Goal: Information Seeking & Learning: Learn about a topic

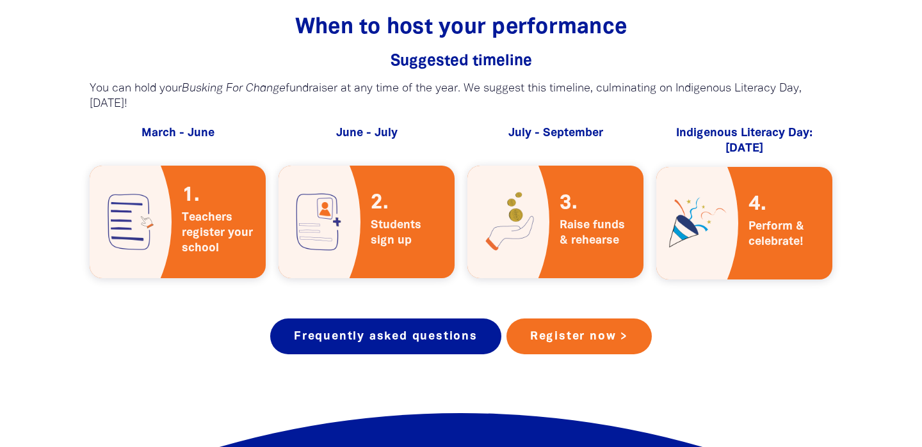
scroll to position [2268, 0]
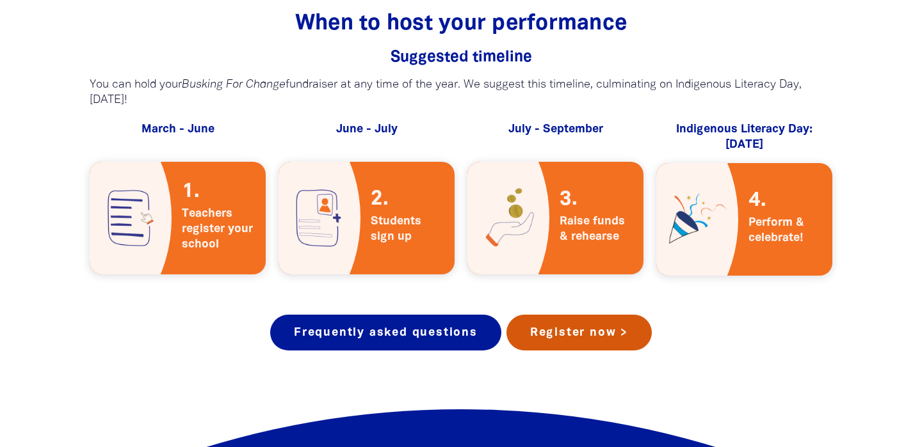
click at [570, 328] on link "Register now >" at bounding box center [578, 333] width 145 height 36
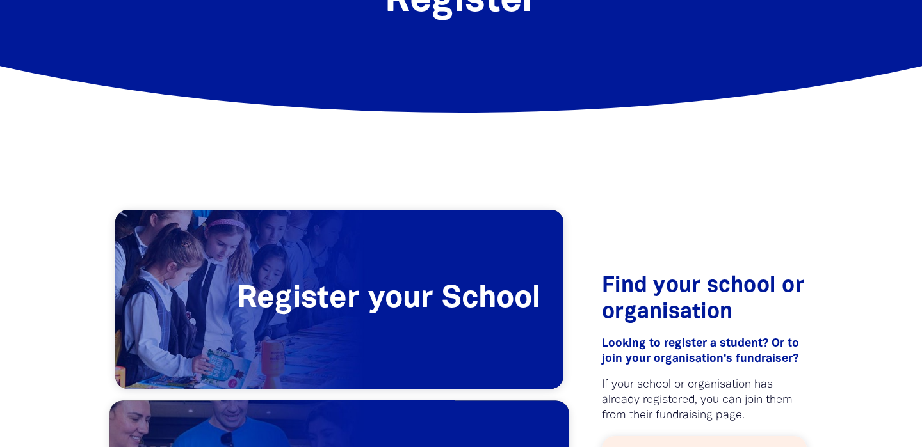
scroll to position [108, 0]
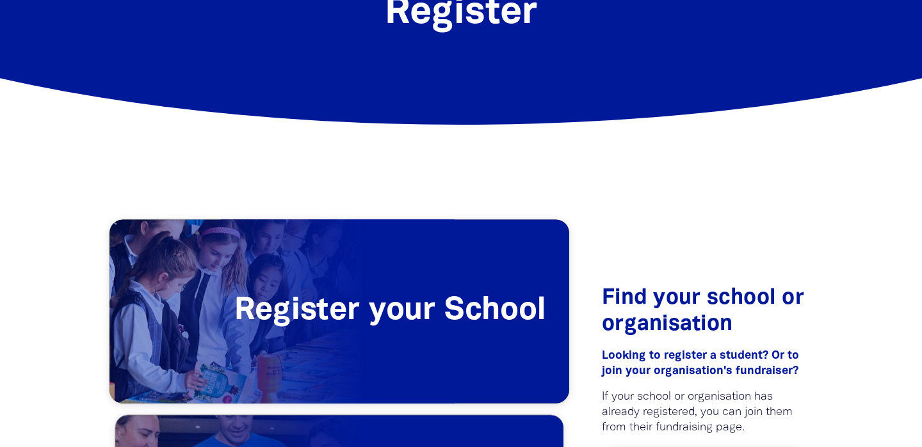
click at [460, 296] on span "Register your School" at bounding box center [339, 312] width 460 height 184
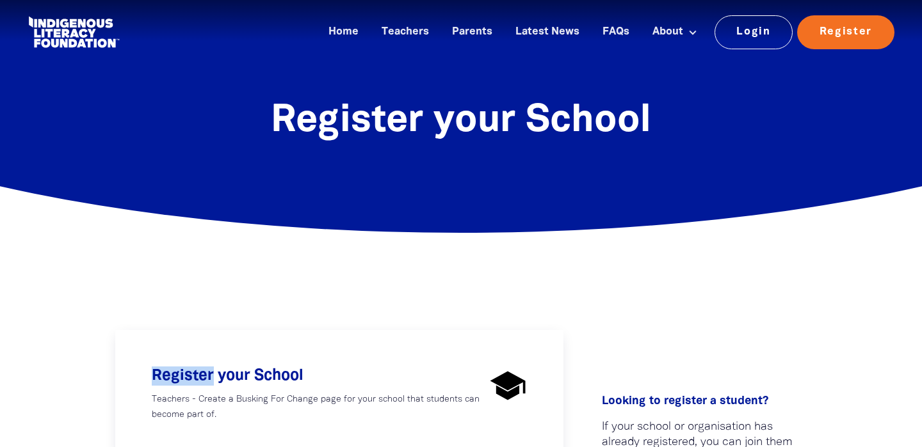
click at [461, 296] on div "How would you like to participate? Register your School Teachers - Create a Bus…" at bounding box center [461, 442] width 768 height 428
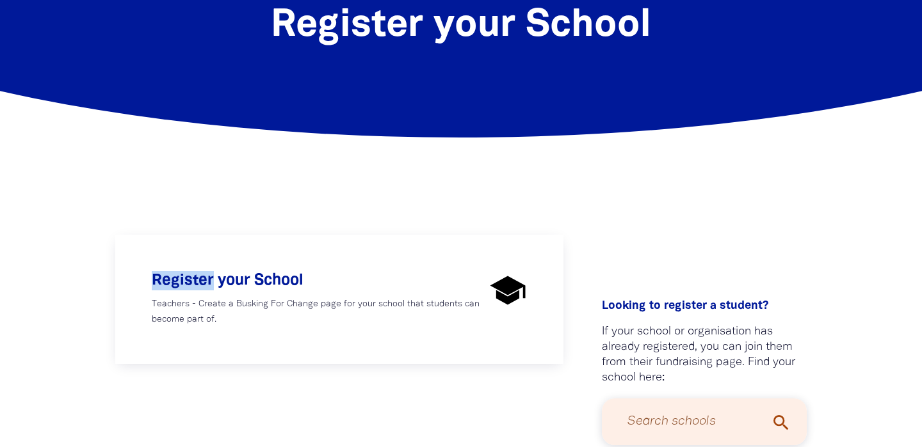
scroll to position [155, 0]
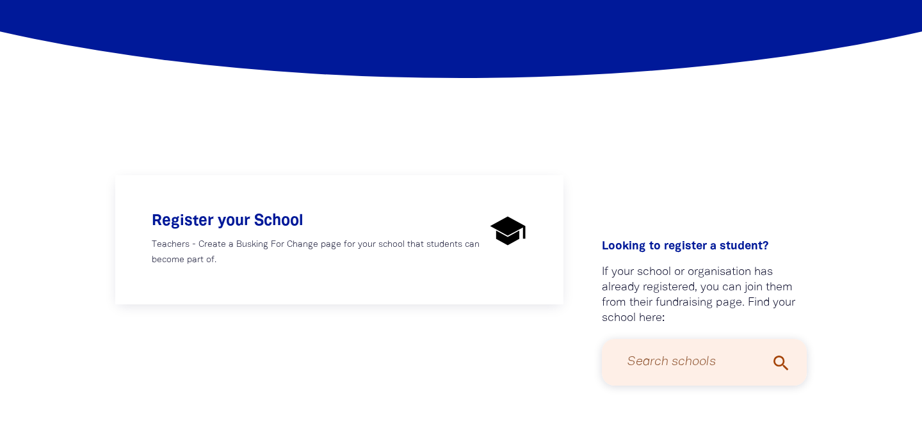
click at [457, 315] on p at bounding box center [339, 312] width 448 height 14
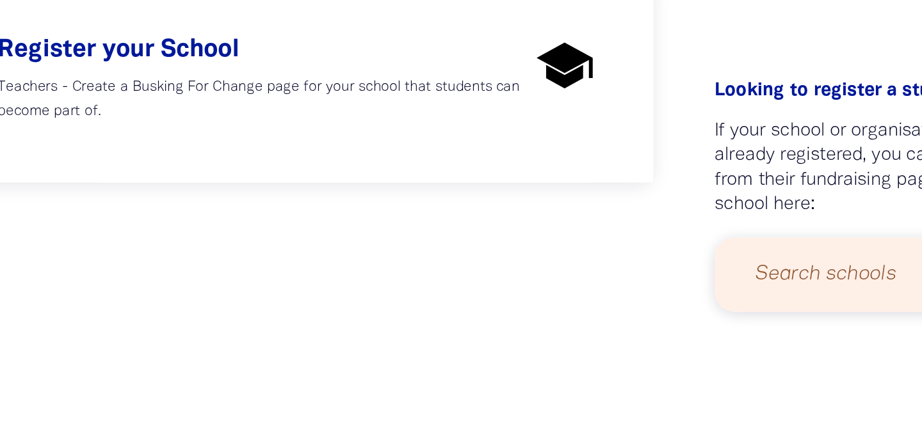
scroll to position [179, 0]
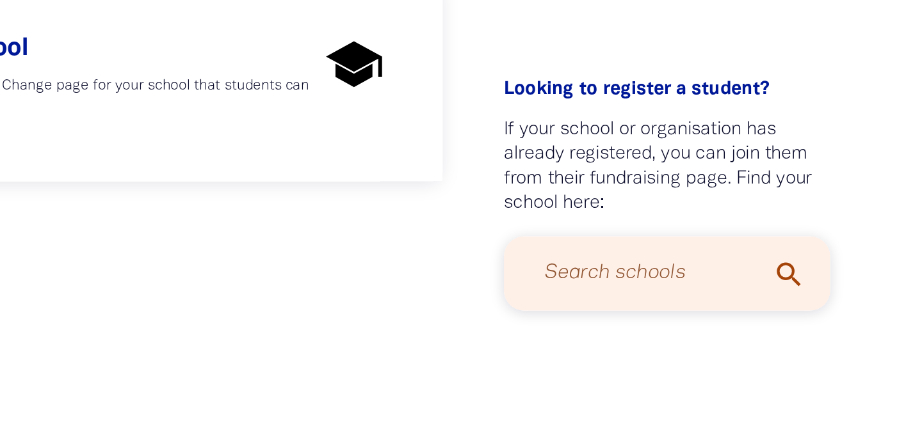
click at [632, 345] on input "Search schools" at bounding box center [703, 338] width 179 height 34
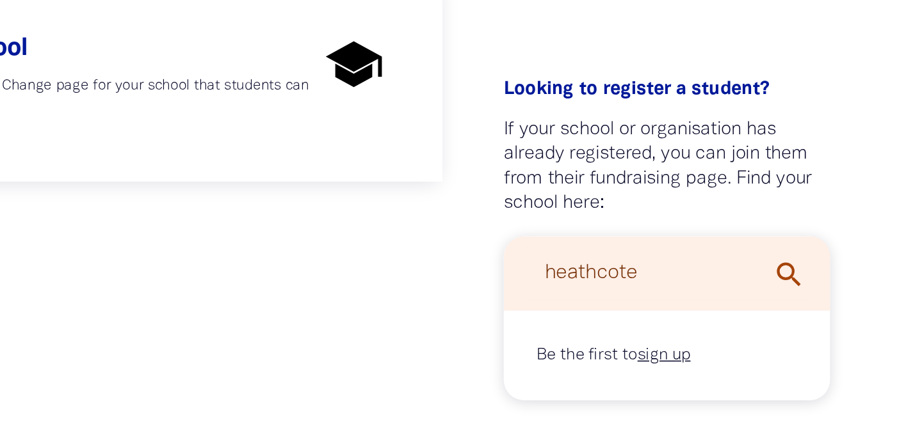
drag, startPoint x: 694, startPoint y: 337, endPoint x: 588, endPoint y: 332, distance: 107.0
click at [588, 332] on div "Looking to register a student?﻿ If your school or organisation has already regi…" at bounding box center [703, 291] width 243 height 254
type input "riverwood"
click at [782, 337] on icon "search" at bounding box center [781, 339] width 20 height 20
drag, startPoint x: 689, startPoint y: 343, endPoint x: 618, endPoint y: 335, distance: 71.5
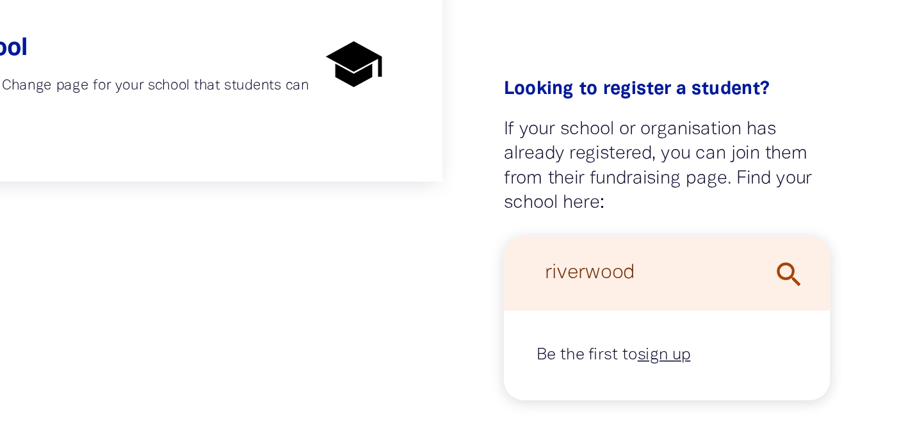
click at [618, 335] on input "riverwood" at bounding box center [703, 338] width 179 height 34
type input "picnic point"
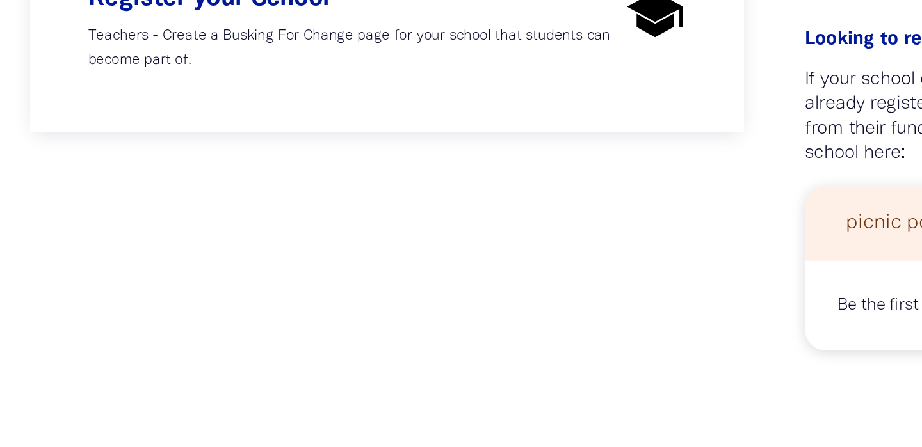
scroll to position [209, 0]
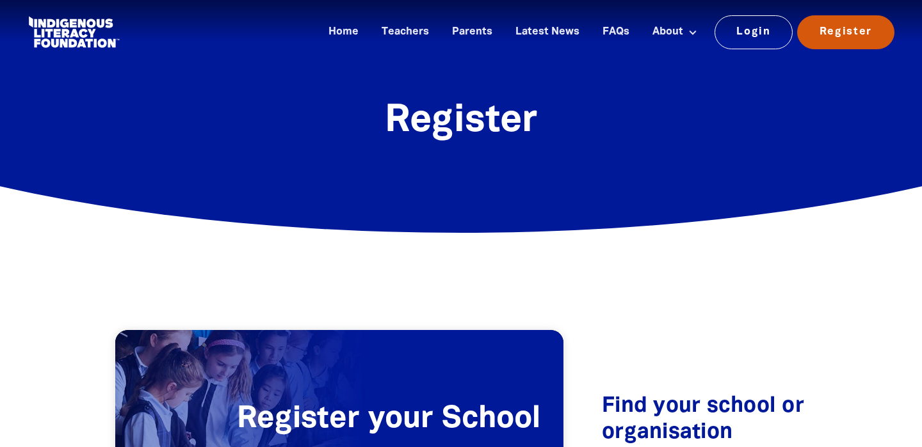
click at [867, 33] on link "Register" at bounding box center [845, 31] width 97 height 33
click at [862, 40] on link "Register" at bounding box center [845, 31] width 97 height 33
click at [420, 47] on div "Home Teachers Parents Latest News FAQs About About Busking For Change Indigenou…" at bounding box center [608, 32] width 575 height 38
click at [420, 39] on link "Teachers" at bounding box center [405, 32] width 63 height 21
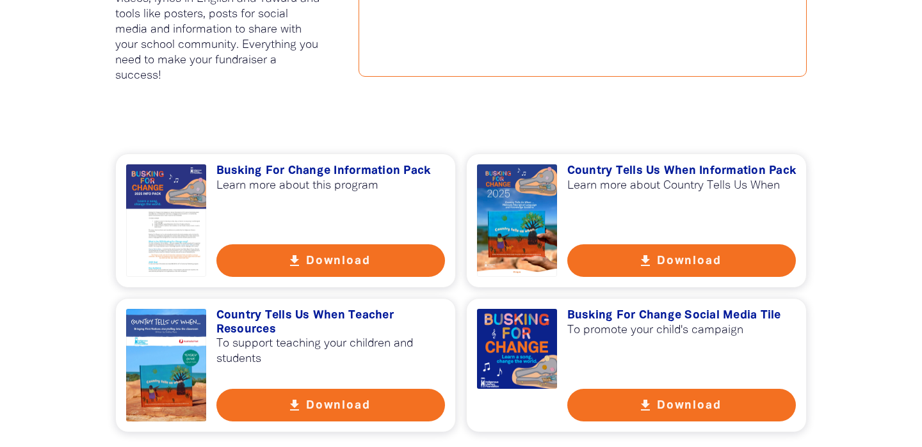
scroll to position [909, 0]
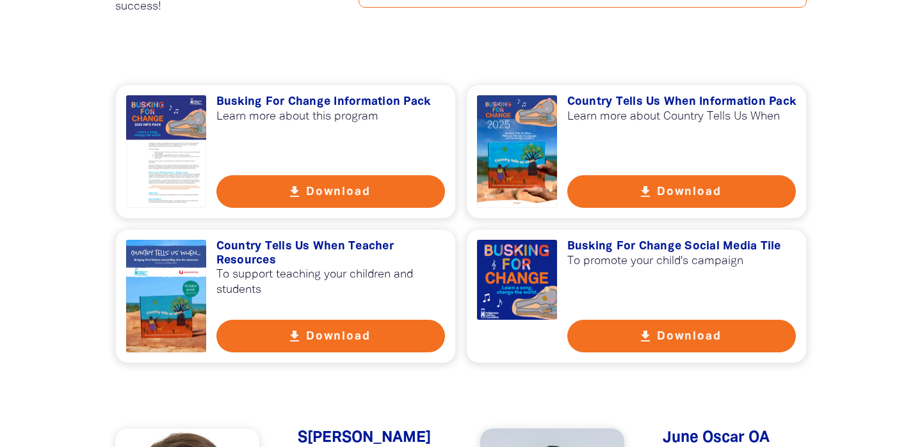
click at [290, 203] on button "get_app Download" at bounding box center [330, 191] width 229 height 33
click at [616, 199] on button "get_app Download" at bounding box center [681, 191] width 229 height 33
click at [346, 339] on button "get_app Download" at bounding box center [330, 336] width 229 height 33
click at [641, 342] on icon "get_app" at bounding box center [645, 336] width 15 height 15
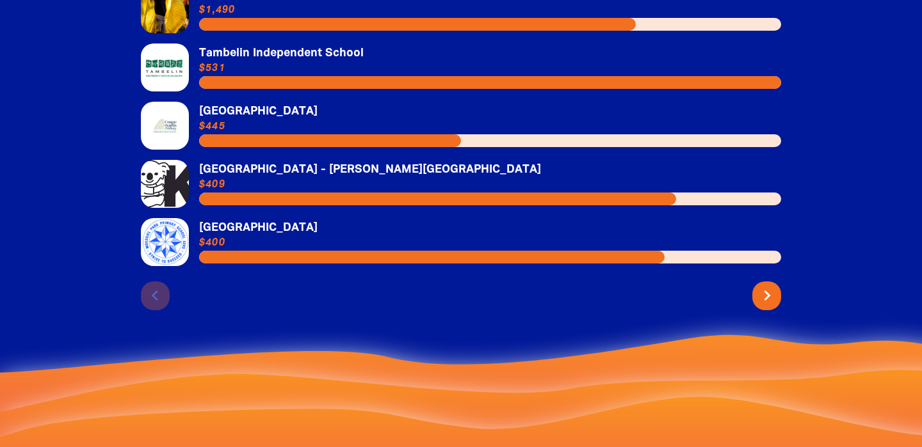
scroll to position [3051, 0]
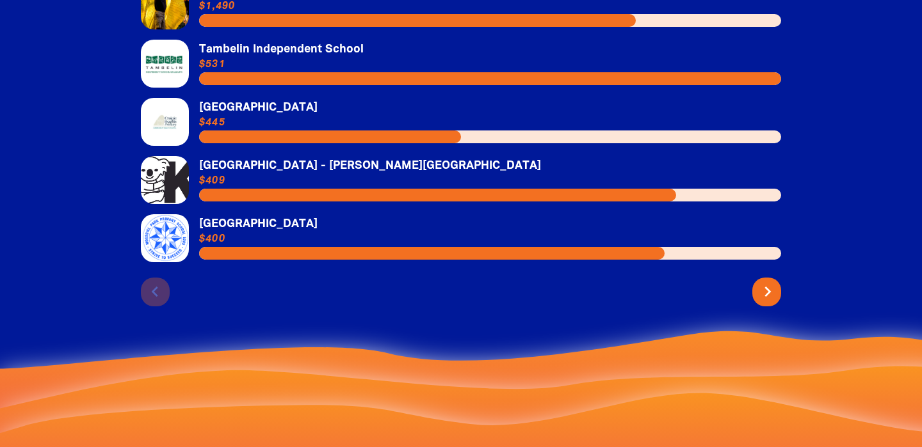
click at [774, 282] on icon "chevron_right" at bounding box center [767, 292] width 20 height 20
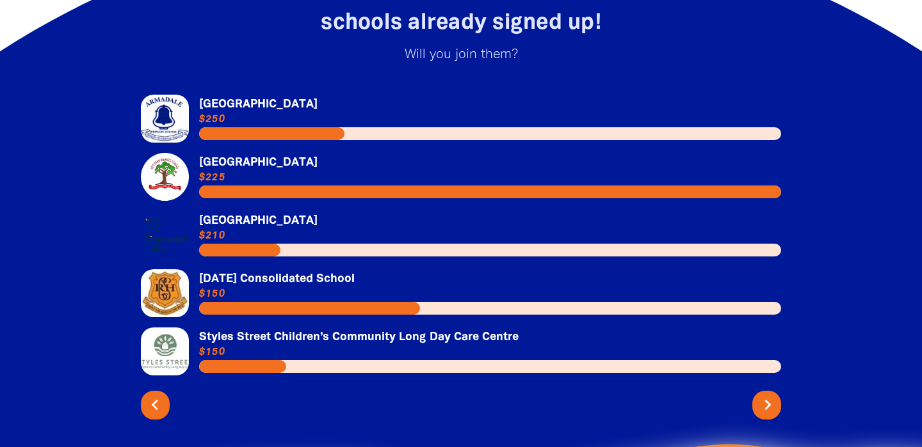
scroll to position [2942, 0]
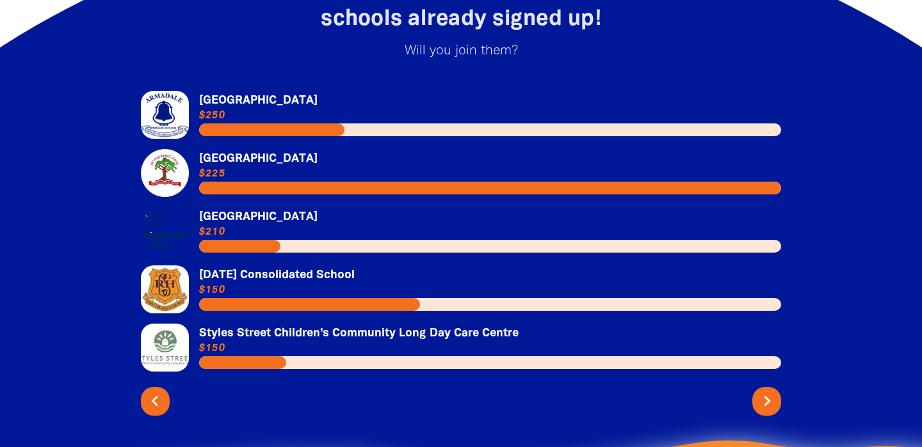
click at [769, 345] on link "Link to Styles Street Children’s Community Long Day Care Centre" at bounding box center [461, 348] width 640 height 48
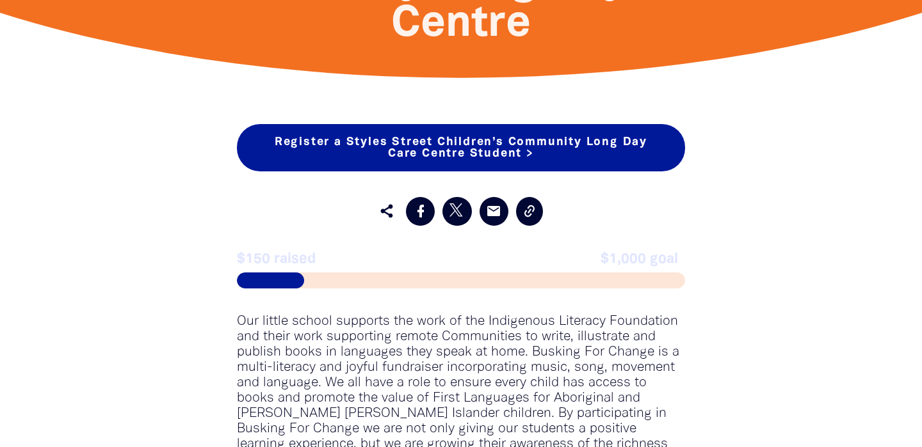
scroll to position [681, 0]
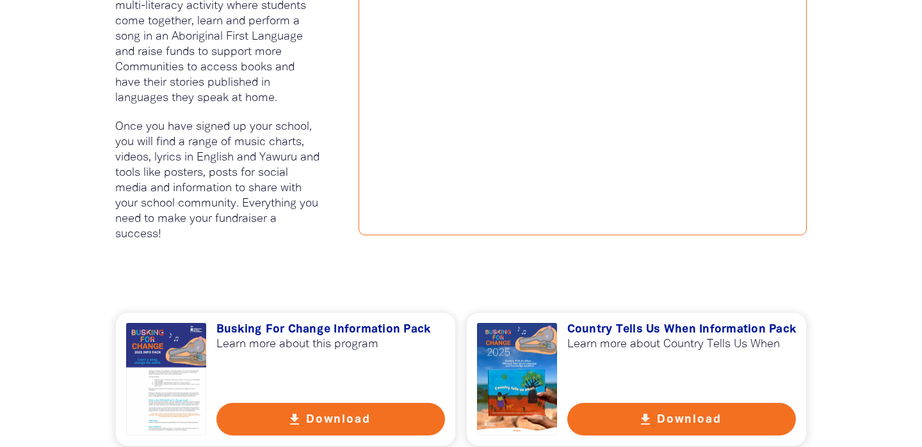
scroll to position [2942, 0]
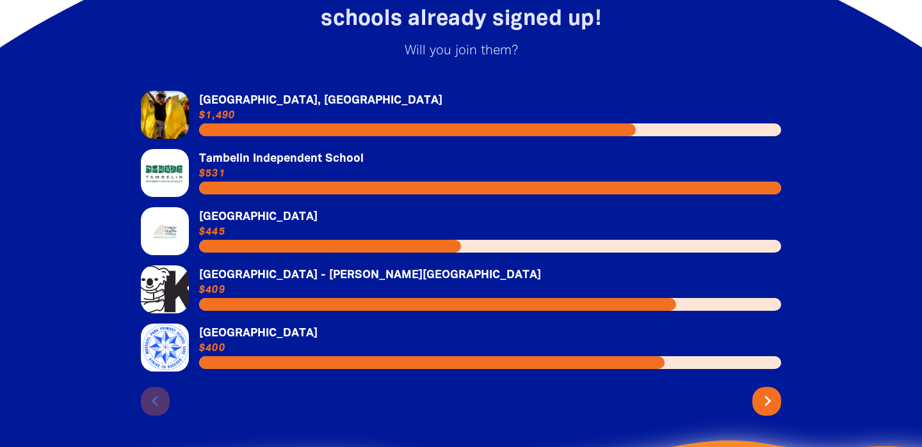
click at [767, 392] on icon "chevron_right" at bounding box center [767, 401] width 20 height 20
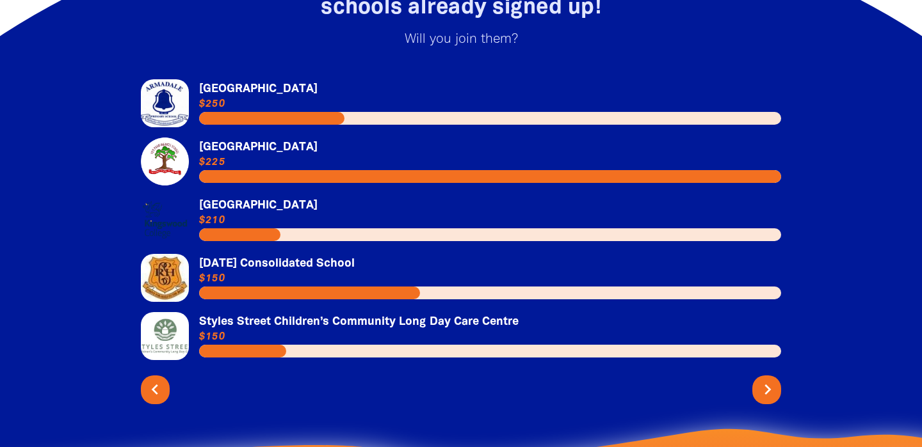
scroll to position [2968, 0]
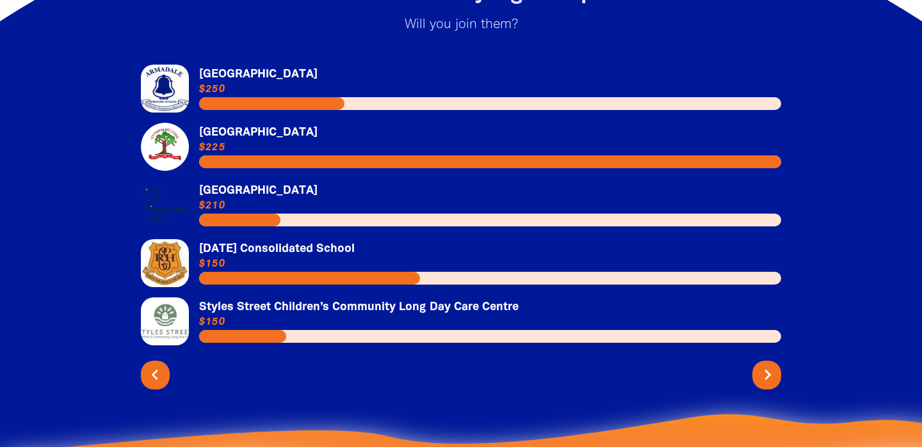
click at [765, 365] on icon "chevron_right" at bounding box center [767, 375] width 20 height 20
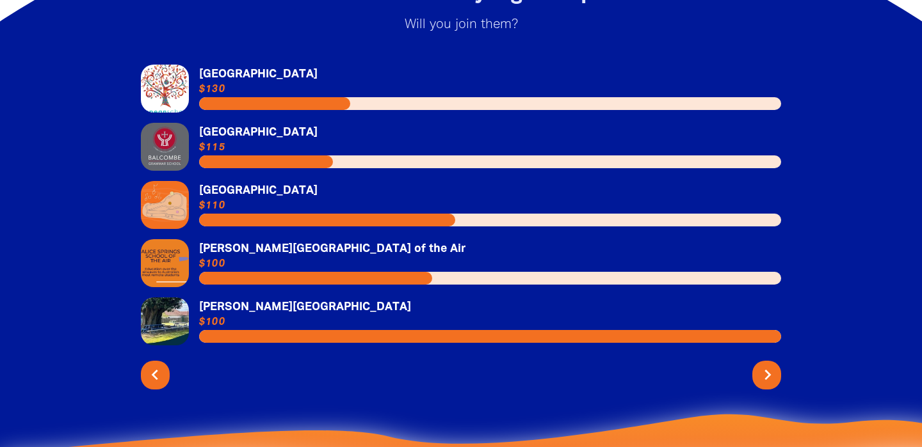
click at [767, 365] on icon "chevron_right" at bounding box center [767, 375] width 20 height 20
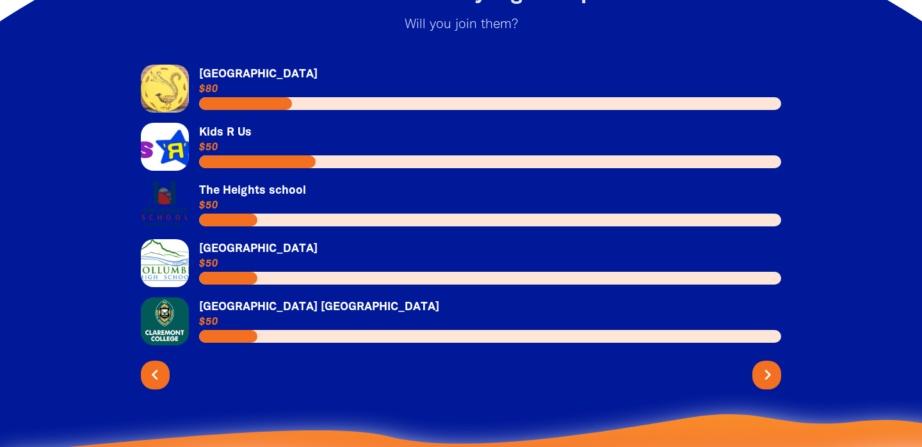
click at [767, 365] on icon "chevron_right" at bounding box center [767, 375] width 20 height 20
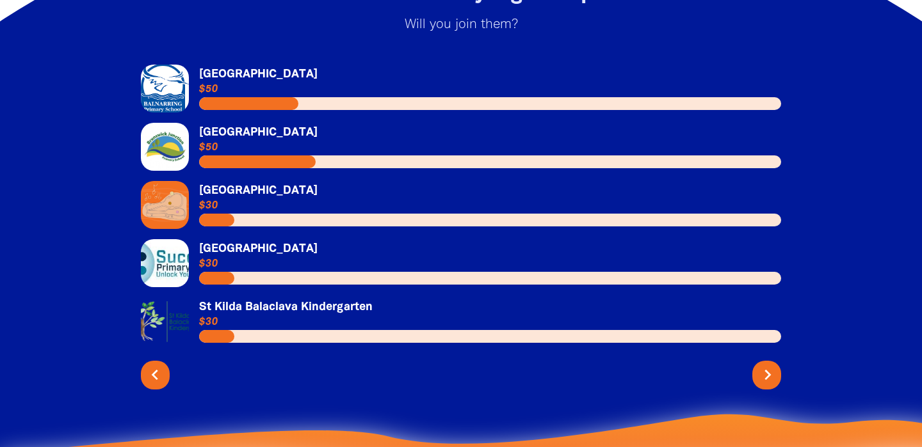
click at [767, 365] on icon "chevron_right" at bounding box center [767, 375] width 20 height 20
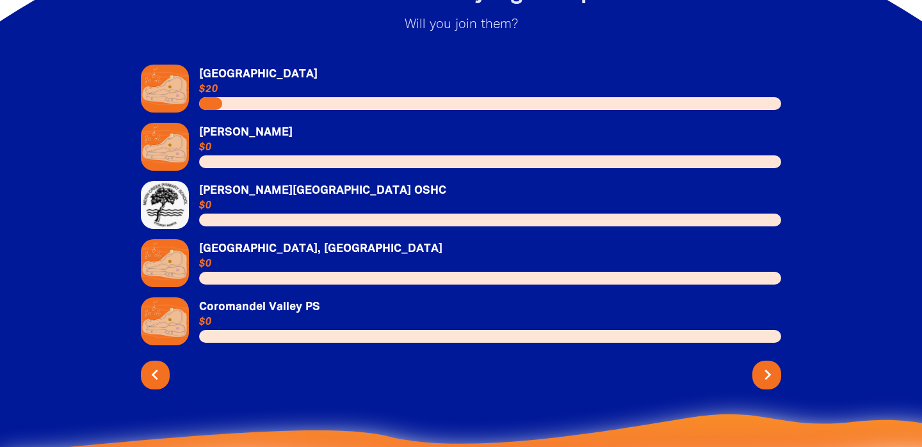
click at [767, 365] on icon "chevron_right" at bounding box center [767, 375] width 20 height 20
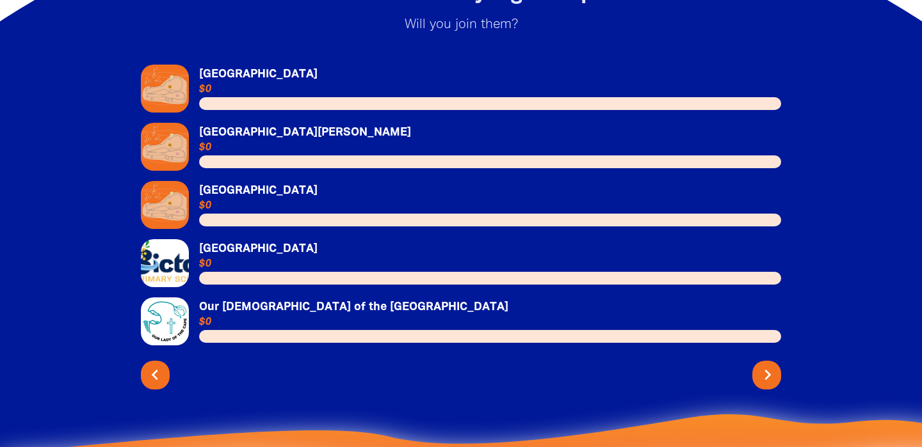
click at [767, 365] on icon "chevron_right" at bounding box center [767, 375] width 20 height 20
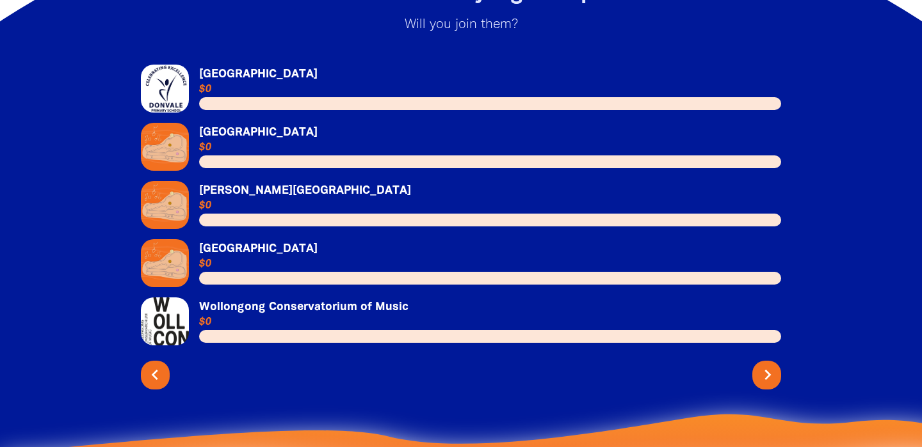
click at [767, 365] on icon "chevron_right" at bounding box center [767, 375] width 20 height 20
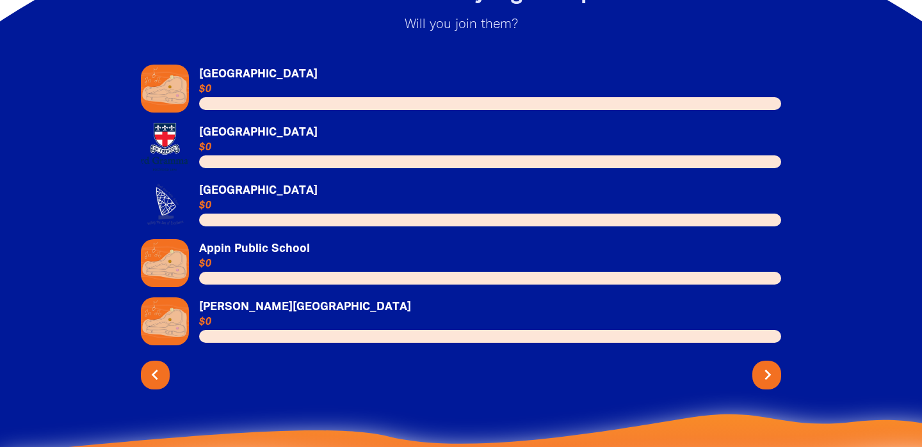
click at [767, 365] on icon "chevron_right" at bounding box center [767, 375] width 20 height 20
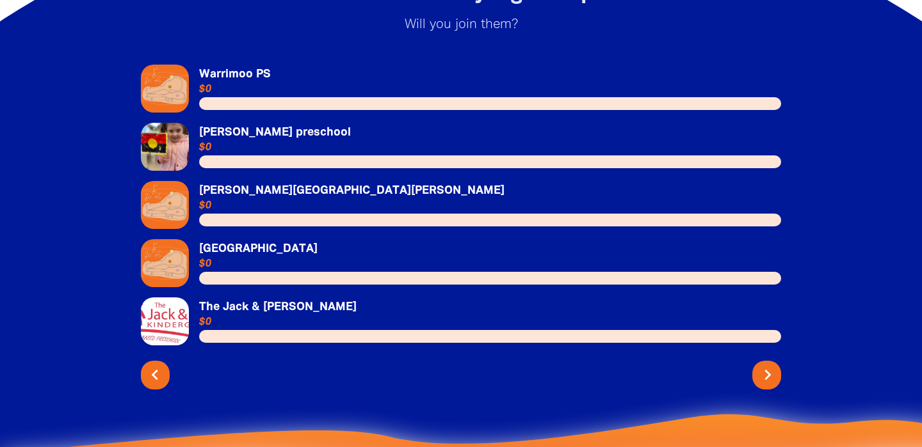
click at [767, 365] on icon "chevron_right" at bounding box center [767, 375] width 20 height 20
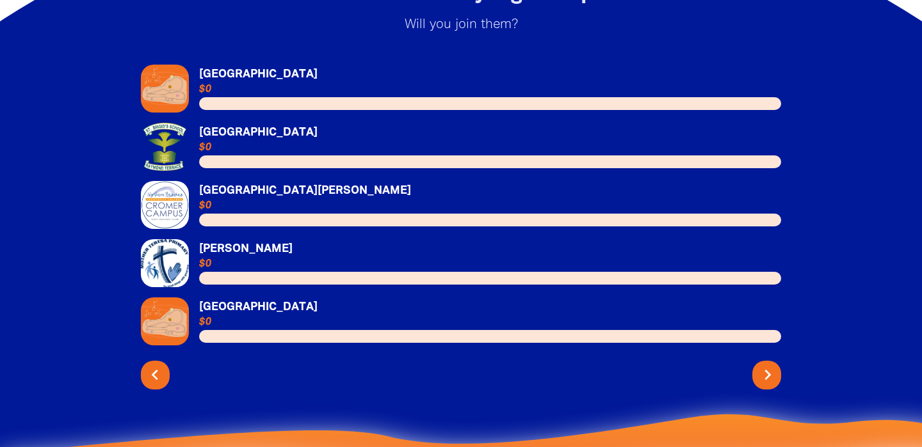
click at [767, 365] on icon "chevron_right" at bounding box center [767, 375] width 20 height 20
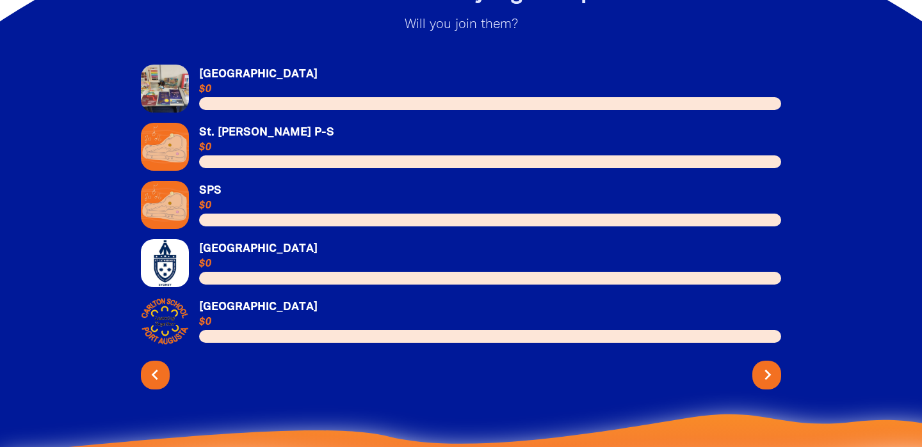
click at [767, 365] on icon "chevron_right" at bounding box center [767, 375] width 20 height 20
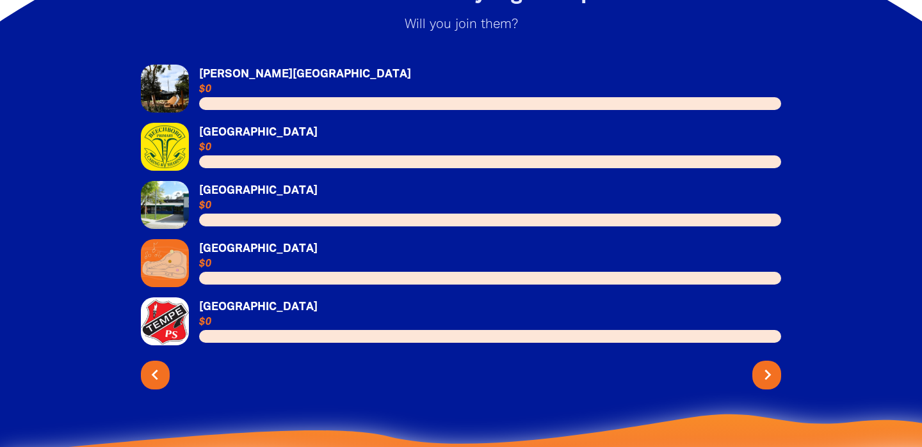
click at [767, 365] on icon "chevron_right" at bounding box center [767, 375] width 20 height 20
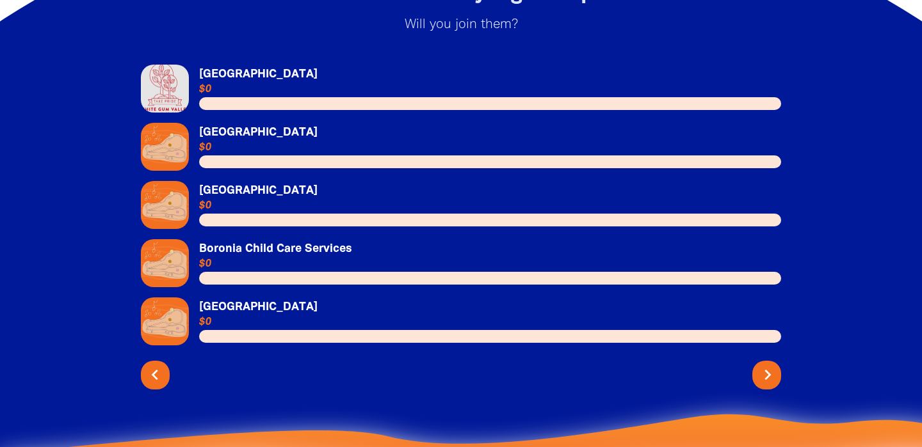
click at [767, 365] on icon "chevron_right" at bounding box center [767, 375] width 20 height 20
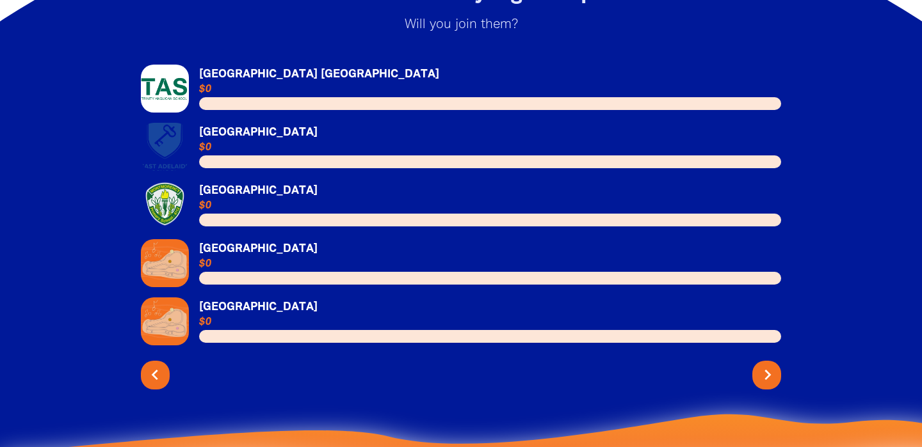
click at [767, 365] on icon "chevron_right" at bounding box center [767, 375] width 20 height 20
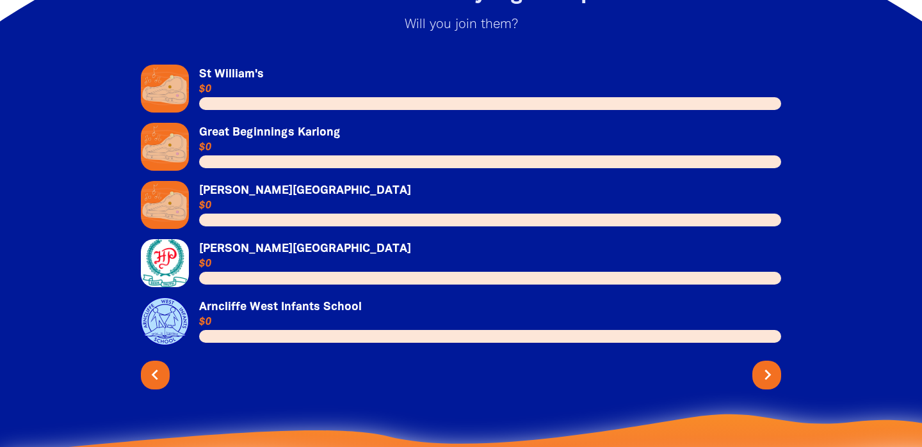
click at [767, 365] on icon "chevron_right" at bounding box center [767, 375] width 20 height 20
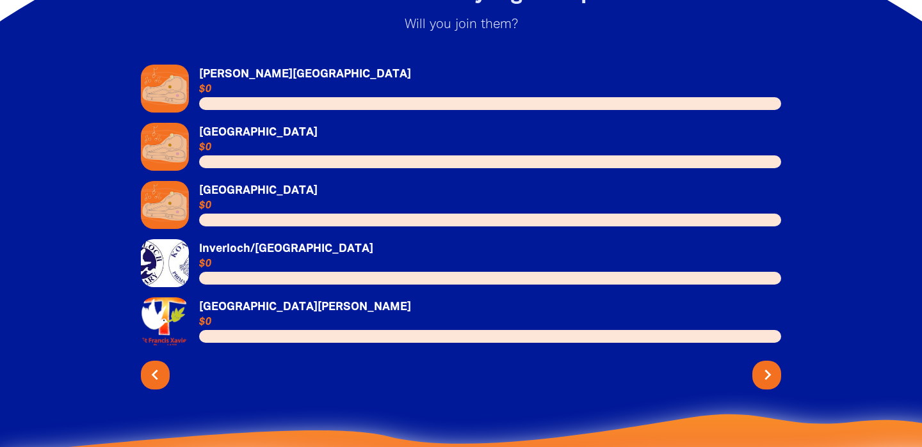
click at [767, 365] on icon "chevron_right" at bounding box center [767, 375] width 20 height 20
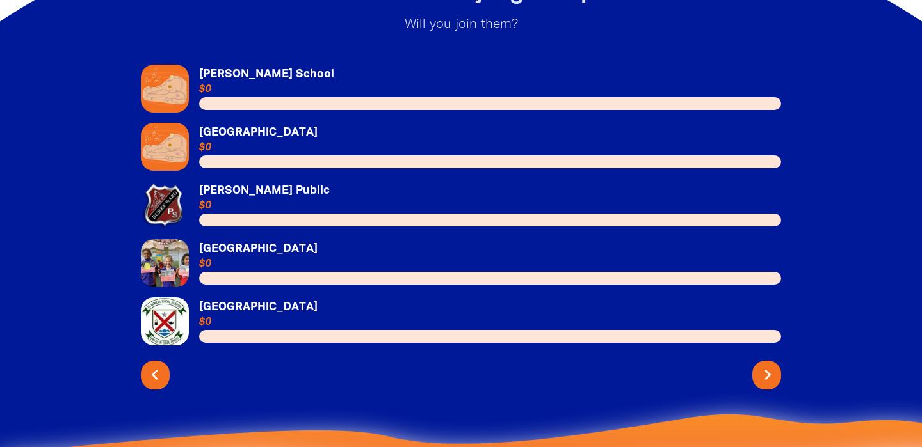
click at [767, 365] on icon "chevron_right" at bounding box center [767, 375] width 20 height 20
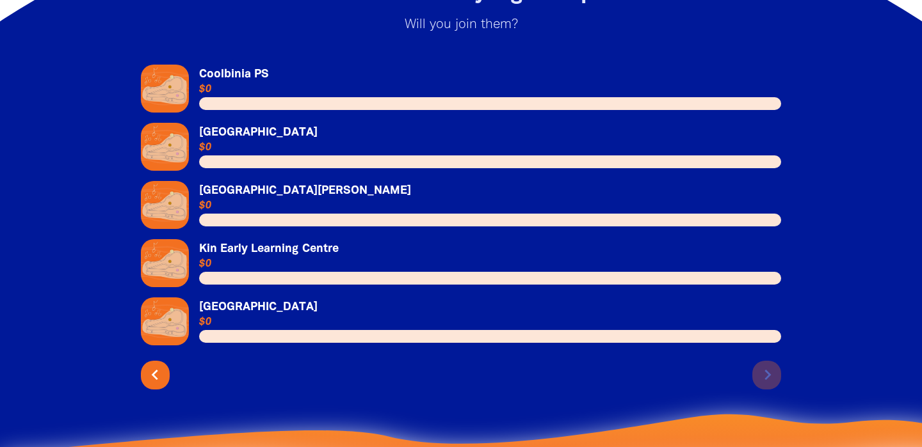
click at [767, 365] on div "chevron_left chevron_right" at bounding box center [461, 373] width 640 height 34
